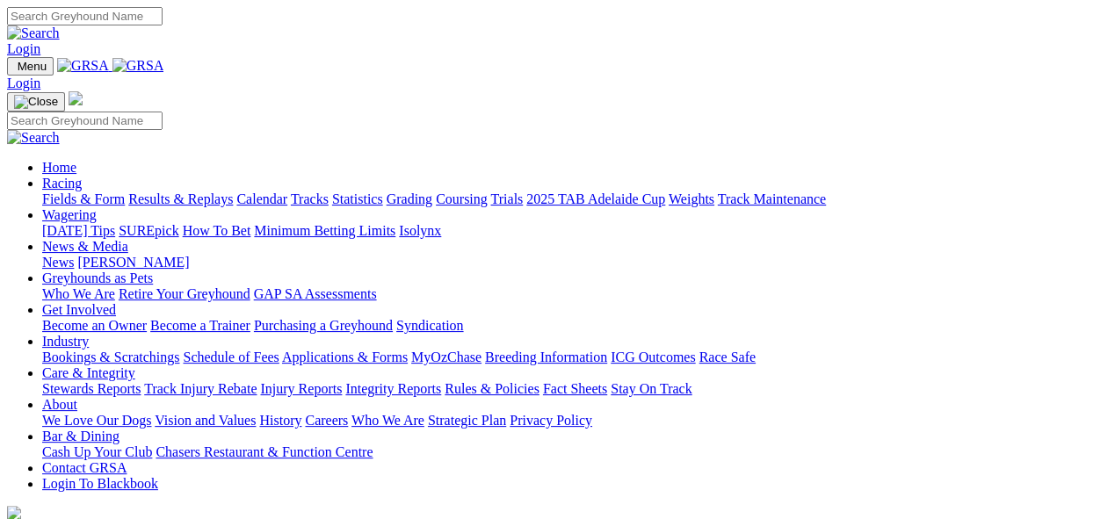
click at [383, 192] on link "Statistics" at bounding box center [357, 199] width 51 height 15
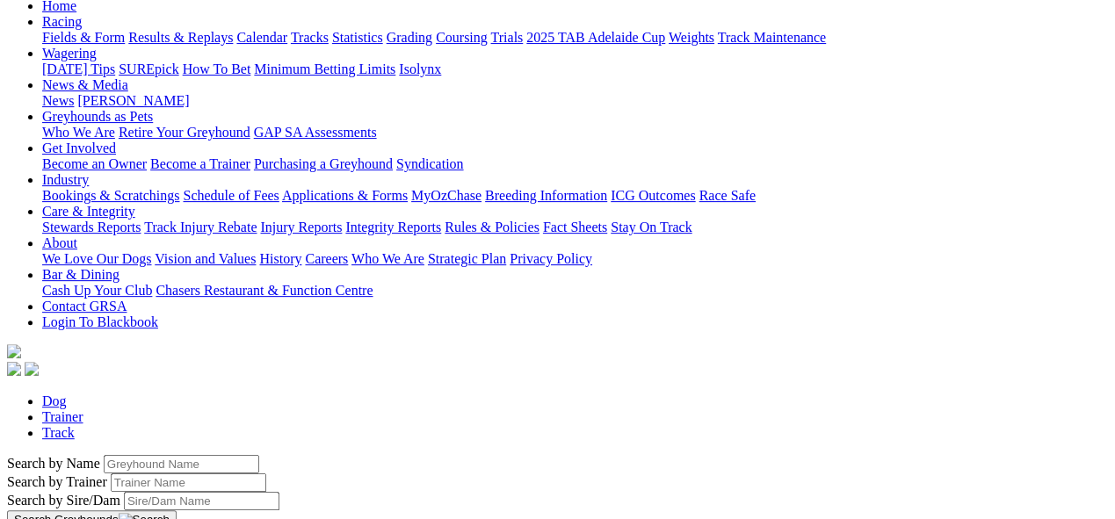
scroll to position [195, 0]
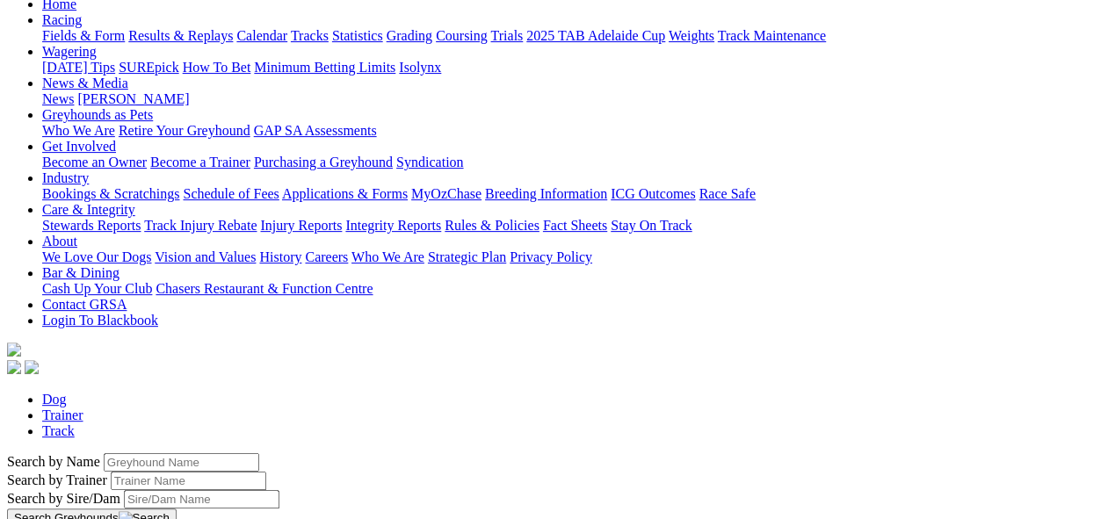
select select "northam"
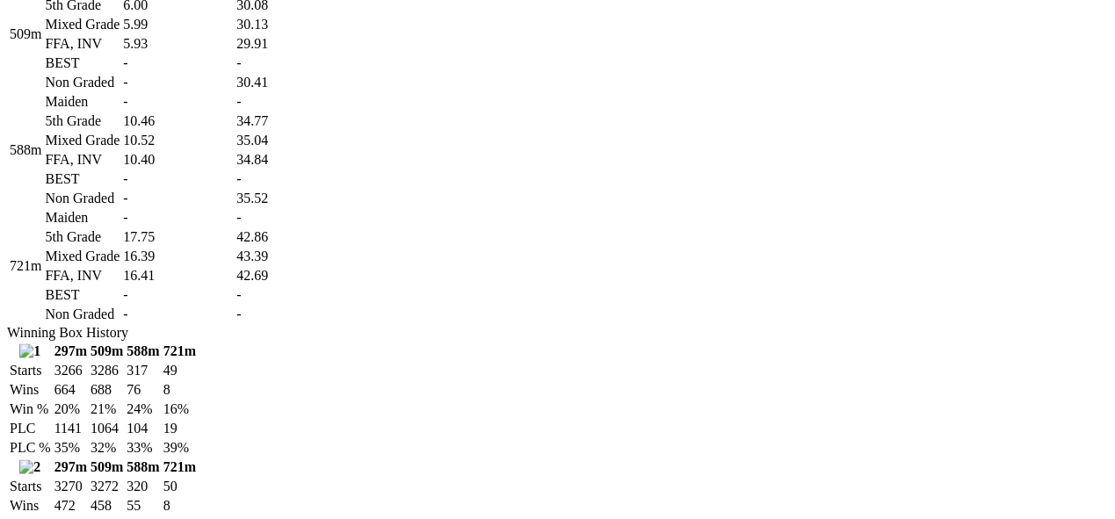
scroll to position [1074, 0]
